Goal: Find specific page/section: Find specific page/section

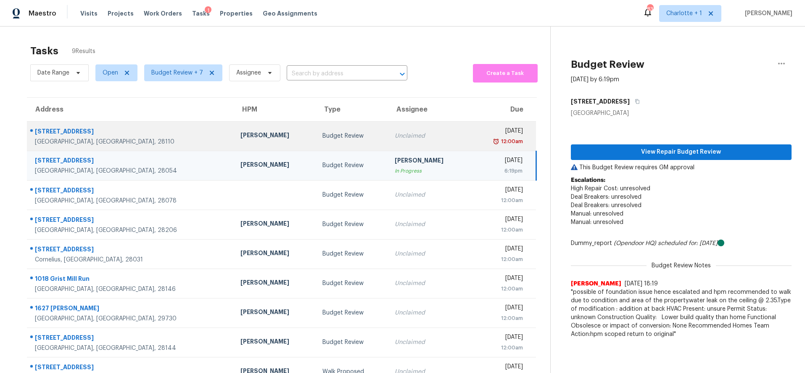
scroll to position [33, 0]
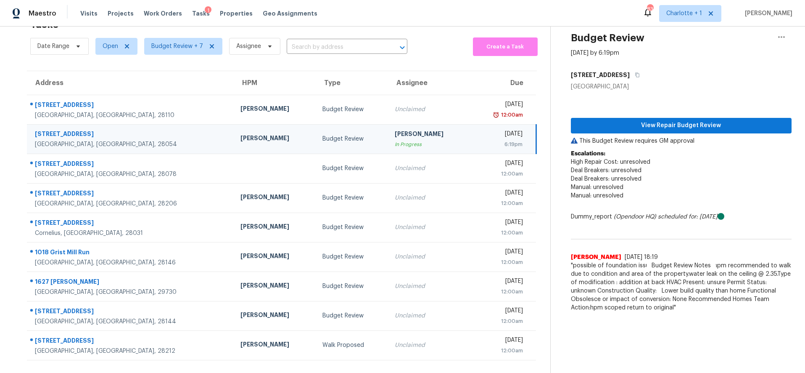
click at [154, 134] on td "2116 Deepwood Ct Gastonia, NC, 28054" at bounding box center [130, 138] width 207 height 29
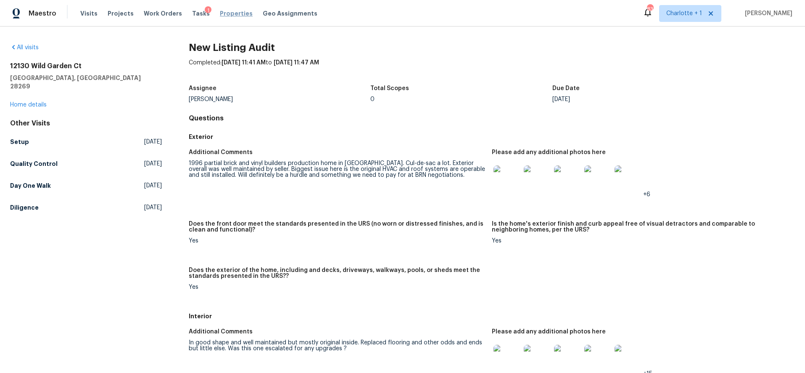
click at [220, 13] on span "Properties" at bounding box center [236, 13] width 33 height 8
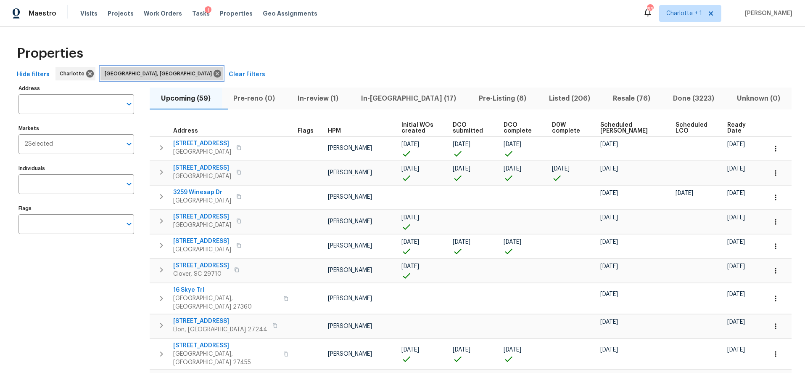
click at [214, 71] on icon at bounding box center [218, 74] width 8 height 8
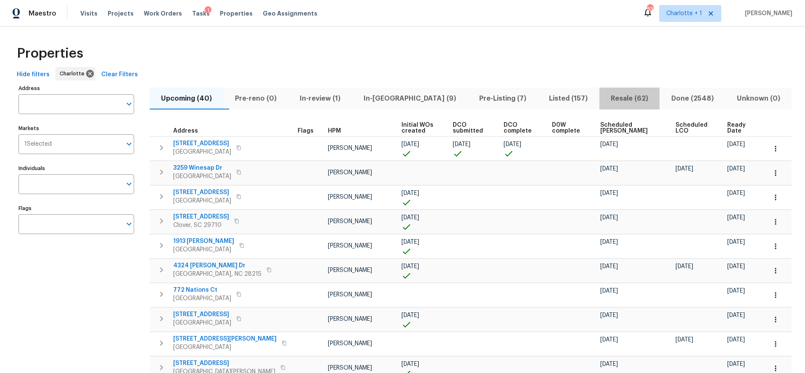
click at [629, 99] on span "Resale (62)" at bounding box center [630, 99] width 50 height 12
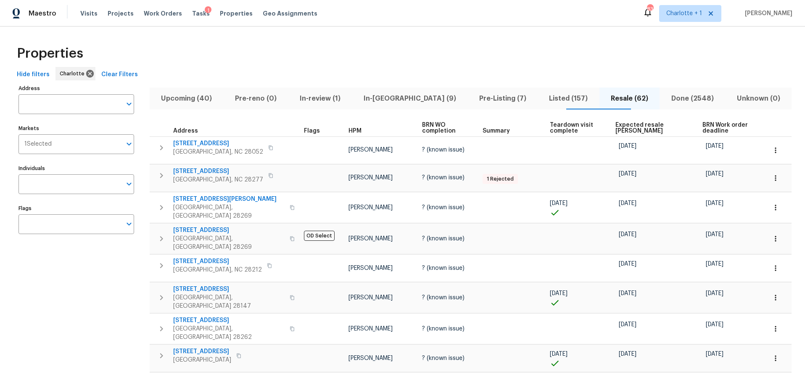
click at [620, 128] on span "Expected resale COE" at bounding box center [652, 128] width 73 height 12
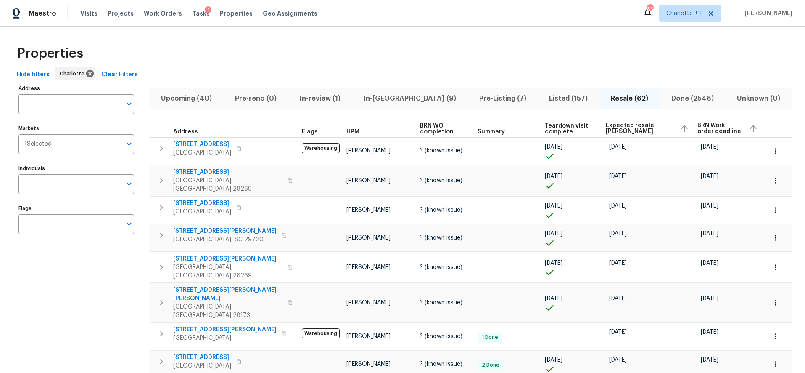
click at [620, 128] on span "Expected resale COE" at bounding box center [639, 128] width 67 height 12
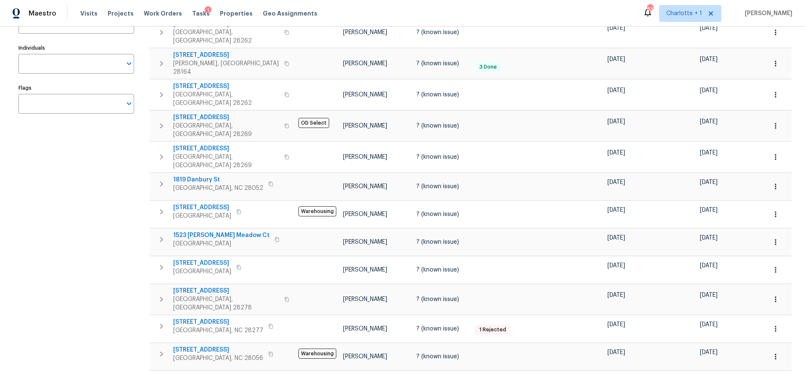
scroll to position [121, 0]
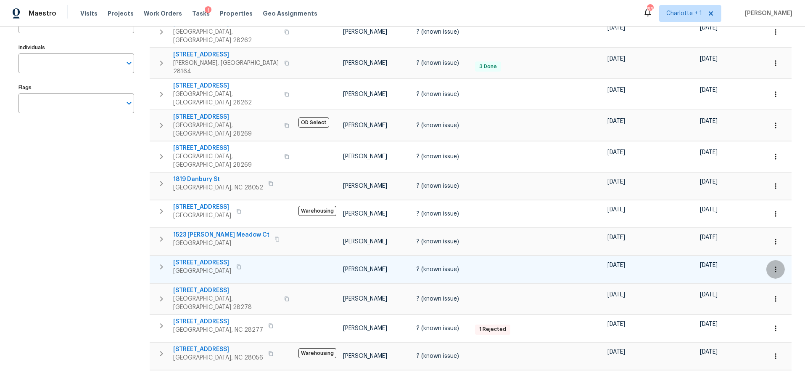
click at [772, 265] on icon "button" at bounding box center [776, 269] width 8 height 8
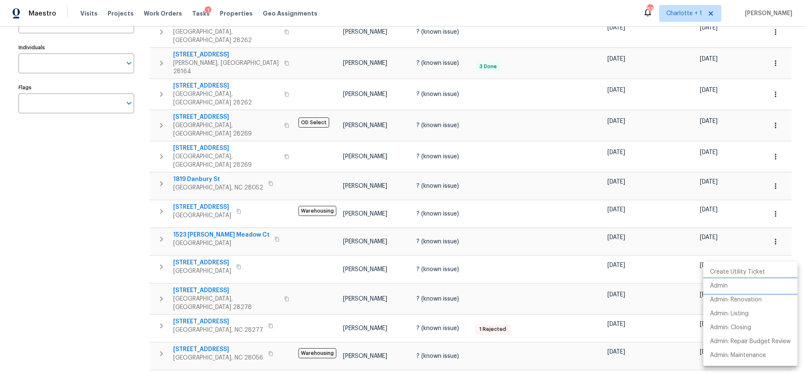
click at [724, 285] on p "Admin" at bounding box center [719, 285] width 18 height 9
click at [122, 290] on div at bounding box center [402, 186] width 805 height 373
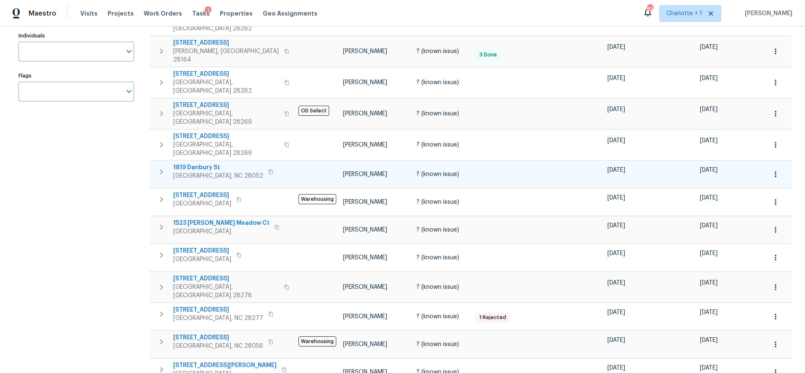
scroll to position [143, 0]
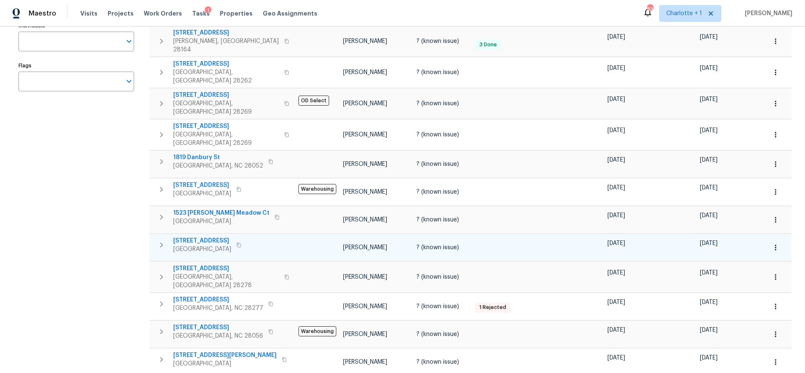
click at [199, 236] on span "6139 Castle Ct" at bounding box center [202, 240] width 58 height 8
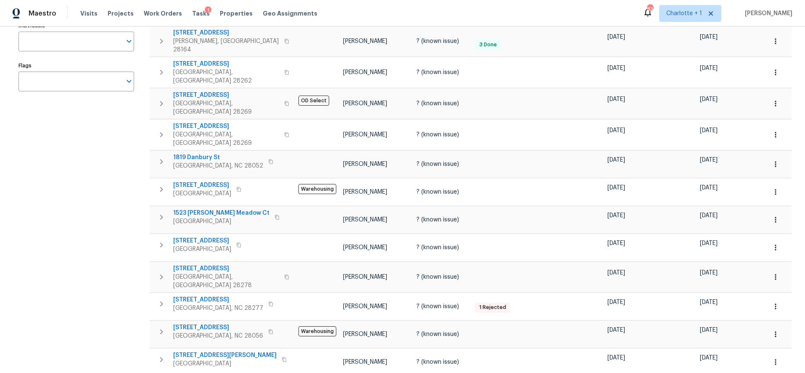
click at [106, 227] on div "Address Address Markets 1 Selected Markets Individuals Individuals Flags Flags" at bounding box center [82, 341] width 126 height 803
click at [200, 153] on span "1819 Danbury St" at bounding box center [218, 157] width 90 height 8
click at [775, 155] on button "button" at bounding box center [776, 164] width 19 height 19
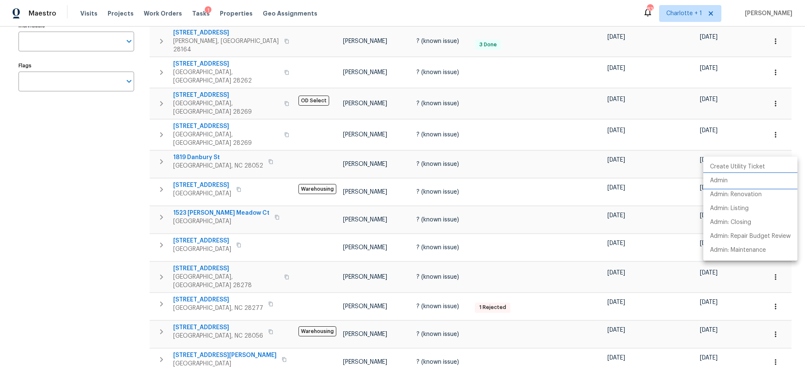
click at [727, 182] on p "Admin" at bounding box center [719, 180] width 18 height 9
click at [111, 151] on div at bounding box center [402, 186] width 805 height 373
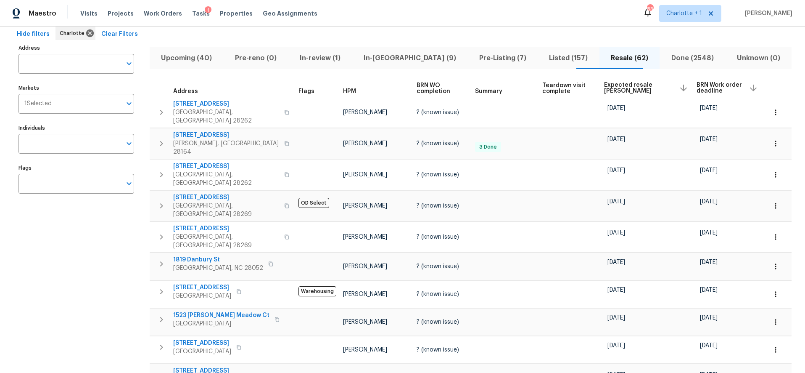
scroll to position [41, 0]
click at [510, 34] on div "Hide filters Charlotte Clear Filters" at bounding box center [402, 34] width 778 height 16
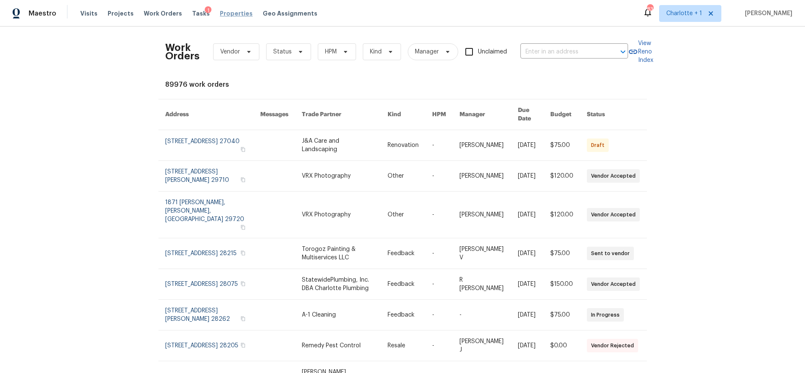
click at [223, 16] on span "Properties" at bounding box center [236, 13] width 33 height 8
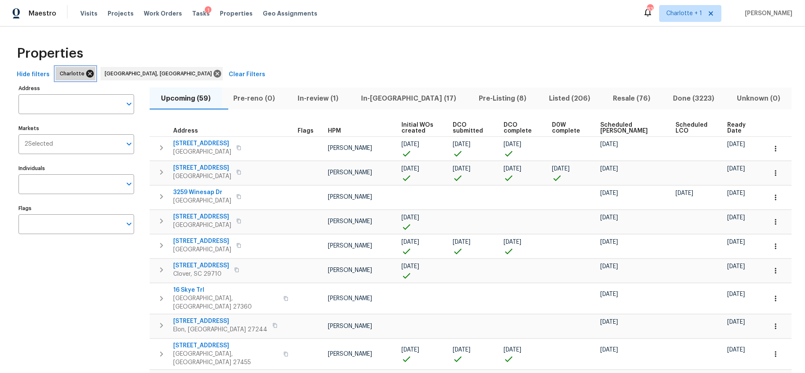
click at [86, 74] on icon at bounding box center [90, 74] width 8 height 8
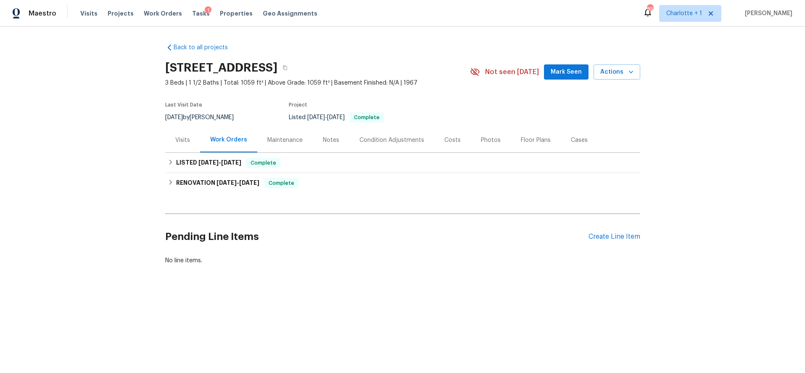
click at [450, 140] on div "Costs" at bounding box center [452, 140] width 16 height 8
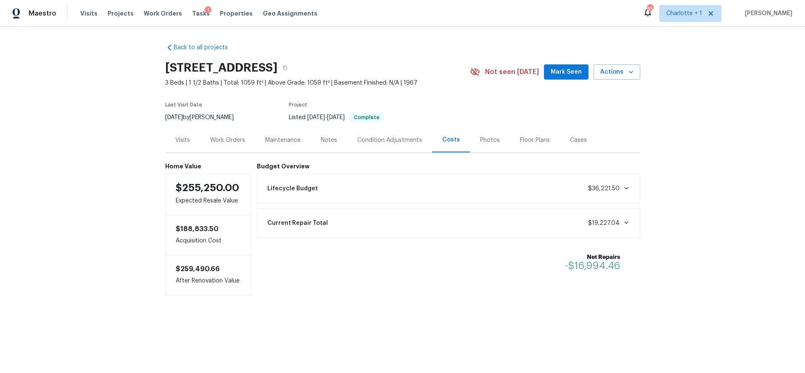
click at [82, 74] on div "Back to all projects 6139 Castle Ct, Charlotte, NC 28213 3 Beds | 1 1/2 Baths |…" at bounding box center [402, 185] width 805 height 319
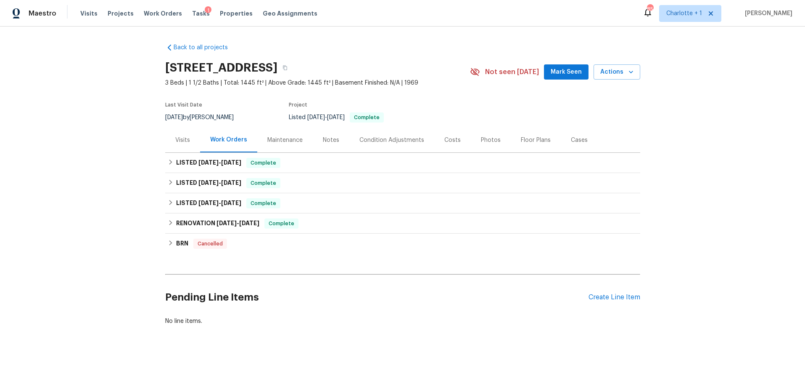
click at [447, 139] on div "Costs" at bounding box center [452, 140] width 16 height 8
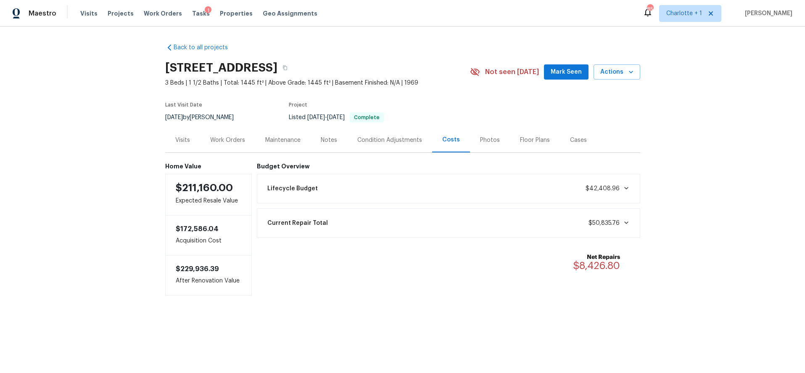
click at [124, 82] on div "Back to all projects [STREET_ADDRESS] 3 Beds | 1 1/2 Baths | Total: 1445 ft² | …" at bounding box center [402, 185] width 805 height 319
